Goal: Navigation & Orientation: Go to known website

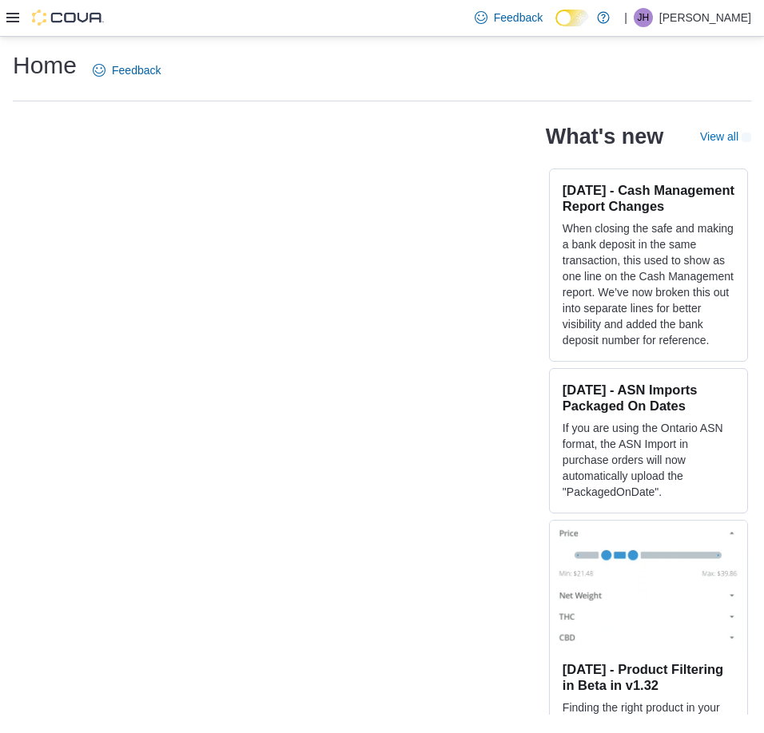
click at [11, 14] on icon at bounding box center [12, 18] width 13 height 10
